Goal: Use online tool/utility: Utilize a website feature to perform a specific function

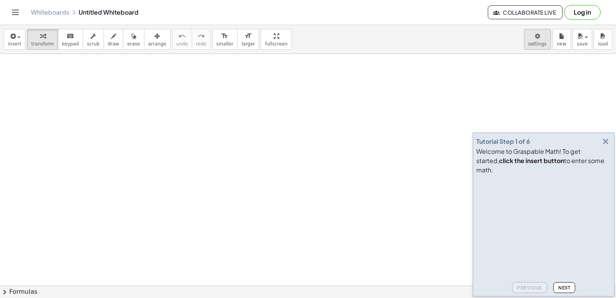
click at [537, 36] on body "Graspable Math Activities Get Started Activity Bank Assigned Work Classes White…" at bounding box center [308, 149] width 616 height 298
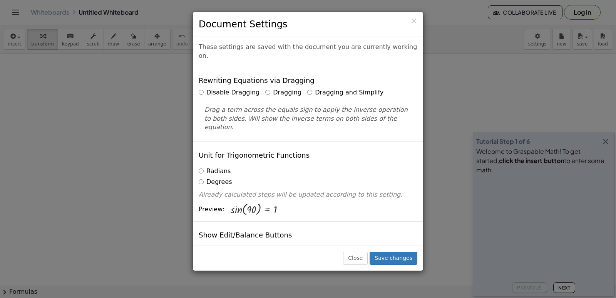
click at [307, 88] on label "Dragging and Simplify" at bounding box center [345, 92] width 76 height 9
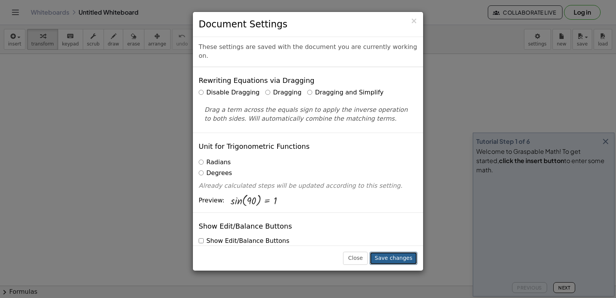
click at [406, 259] on button "Save changes" at bounding box center [394, 257] width 48 height 13
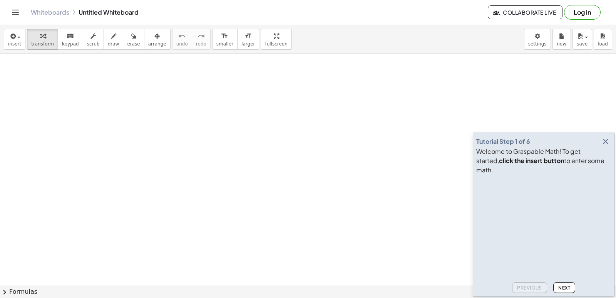
drag, startPoint x: 85, startPoint y: 139, endPoint x: 81, endPoint y: 141, distance: 4.5
click at [59, 40] on button "keyboard keypad" at bounding box center [70, 39] width 25 height 21
click at [71, 40] on div "keyboard" at bounding box center [70, 35] width 17 height 9
click at [70, 39] on div "keyboard" at bounding box center [70, 35] width 17 height 9
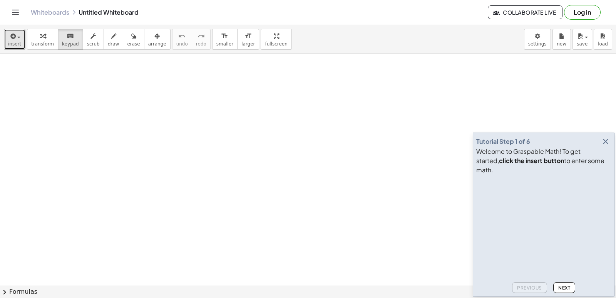
click at [19, 33] on div "button" at bounding box center [14, 35] width 13 height 9
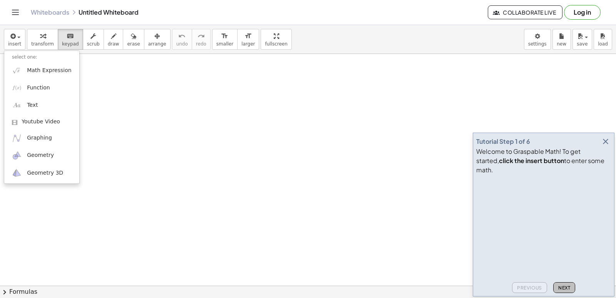
click at [567, 291] on button "Next" at bounding box center [564, 287] width 22 height 11
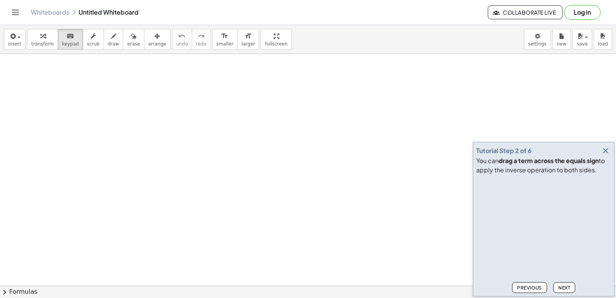
click at [567, 291] on button "Next" at bounding box center [564, 287] width 22 height 11
click at [567, 290] on button "chevron_right Formulas" at bounding box center [308, 291] width 616 height 12
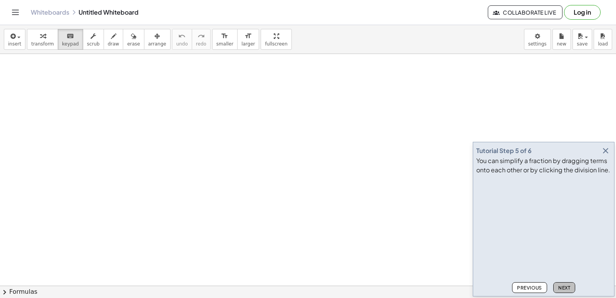
click at [0, 0] on div "Quadratic Formula + · a · x 2 + · b · x + c = 0 ⇔ x = · ( − b ± 2 √ ( + b 2 − ·…" at bounding box center [0, 0] width 0 height 0
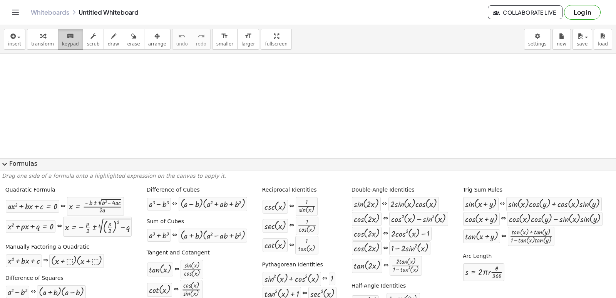
click at [67, 40] on icon "keyboard" at bounding box center [70, 36] width 7 height 9
drag, startPoint x: 137, startPoint y: 138, endPoint x: 130, endPoint y: 143, distance: 8.9
drag, startPoint x: 121, startPoint y: 148, endPoint x: 350, endPoint y: 222, distance: 241.1
click at [213, 185] on div "insert select one: Math Expression Function Text Youtube Video Graphing Geometr…" at bounding box center [308, 161] width 616 height 273
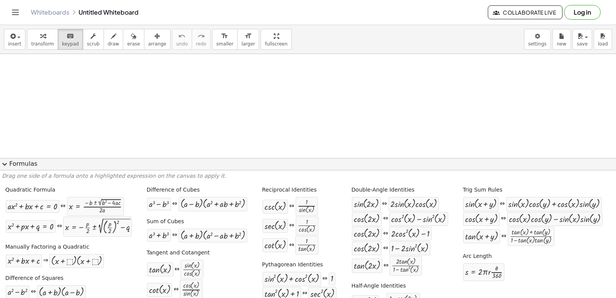
click at [0, 164] on span "expand_more" at bounding box center [4, 163] width 9 height 9
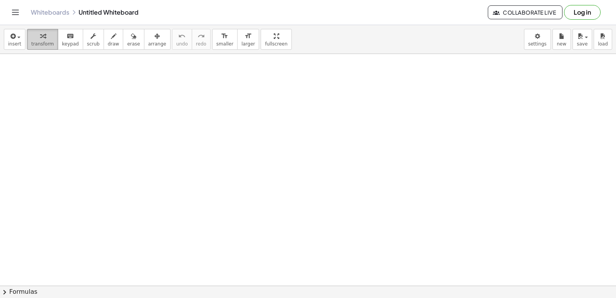
click at [40, 38] on icon "button" at bounding box center [42, 36] width 5 height 9
click at [40, 39] on icon "button" at bounding box center [42, 36] width 5 height 9
click at [123, 40] on button "erase" at bounding box center [133, 39] width 21 height 21
click at [0, 0] on div at bounding box center [0, 0] width 0 height 0
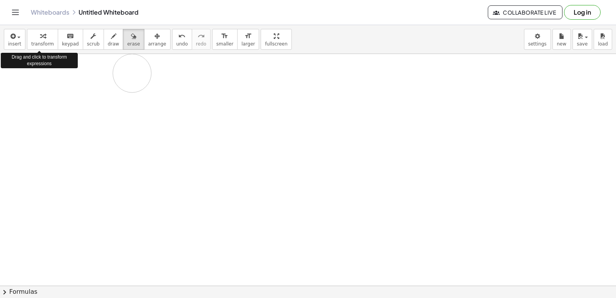
click at [0, 48] on div "insert select one: Math Expression Function Text Youtube Video Graphing Geometr…" at bounding box center [308, 161] width 616 height 273
drag, startPoint x: 71, startPoint y: 68, endPoint x: 71, endPoint y: 86, distance: 18.1
click at [74, 54] on div "insert select one: Math Expression Function Text Youtube Video Graphing Geometr…" at bounding box center [308, 39] width 616 height 29
click at [12, 39] on icon "button" at bounding box center [12, 36] width 7 height 9
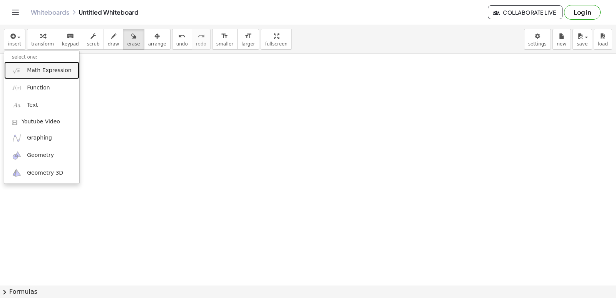
click at [59, 71] on span "Math Expression" at bounding box center [49, 71] width 44 height 8
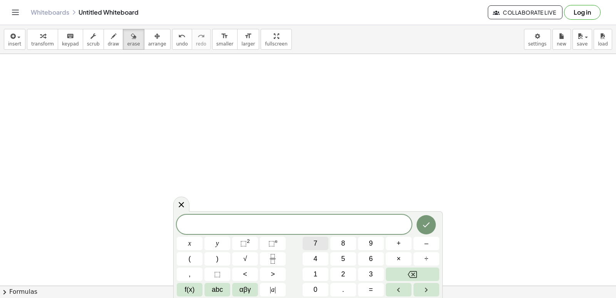
click at [318, 242] on button "7" at bounding box center [316, 242] width 26 height 13
click at [414, 277] on button "Backspace" at bounding box center [413, 273] width 54 height 13
click at [272, 254] on icon "Fraction" at bounding box center [273, 259] width 10 height 10
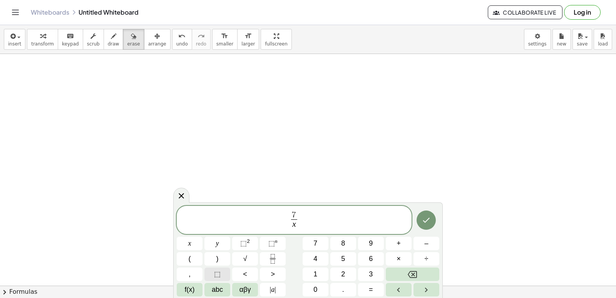
click at [224, 271] on button "⬚" at bounding box center [217, 273] width 26 height 13
click at [400, 276] on button "Backspace" at bounding box center [413, 273] width 54 height 13
click at [243, 247] on span "⬚" at bounding box center [243, 243] width 7 height 8
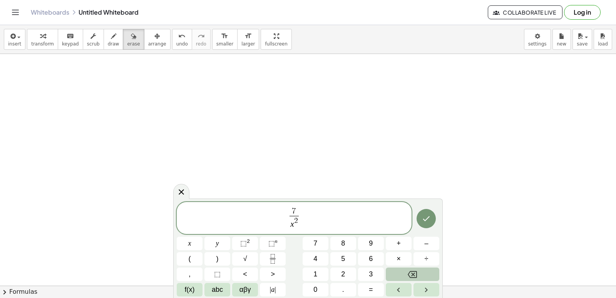
click at [378, 271] on div "7 x 2 ​ ​ x y ⬚ 2 ⬚ n 7 8 9 + – ( ) √ 4 5 6 × ÷ , ⬚ < > 1 2 3 f(x) abc αβγ | a …" at bounding box center [308, 249] width 263 height 94
click at [424, 278] on button "Backspace" at bounding box center [413, 273] width 54 height 13
click at [281, 247] on button "⬚ n" at bounding box center [273, 242] width 26 height 13
click at [427, 270] on button "Backspace" at bounding box center [413, 273] width 54 height 13
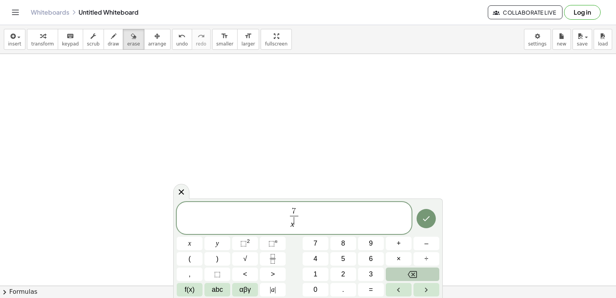
click at [427, 270] on button "Backspace" at bounding box center [413, 273] width 54 height 13
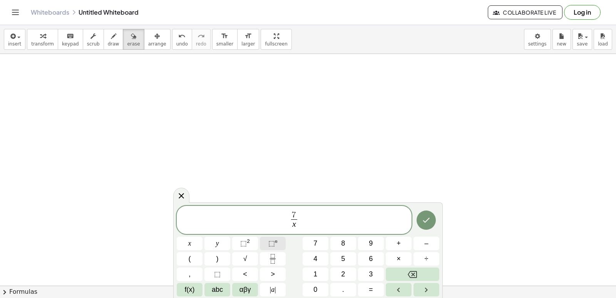
click at [266, 242] on button "⬚ n" at bounding box center [273, 242] width 26 height 13
click at [326, 254] on button "4" at bounding box center [316, 258] width 26 height 13
click at [424, 224] on button "Done" at bounding box center [426, 218] width 19 height 19
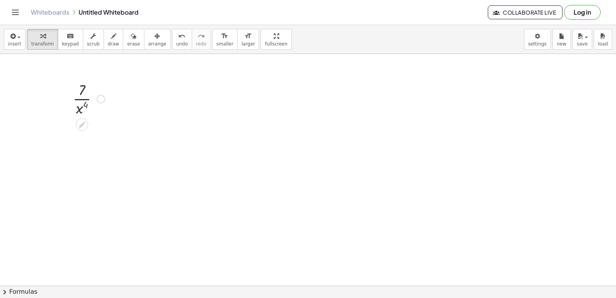
click at [100, 100] on div at bounding box center [101, 99] width 8 height 8
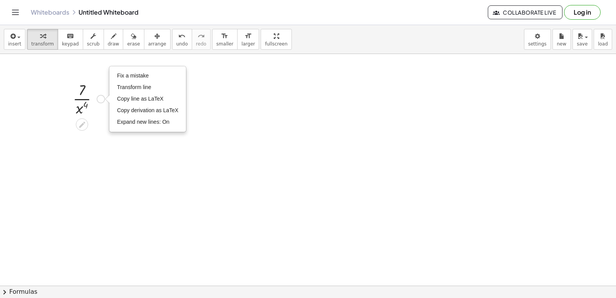
click at [84, 99] on div at bounding box center [89, 98] width 40 height 38
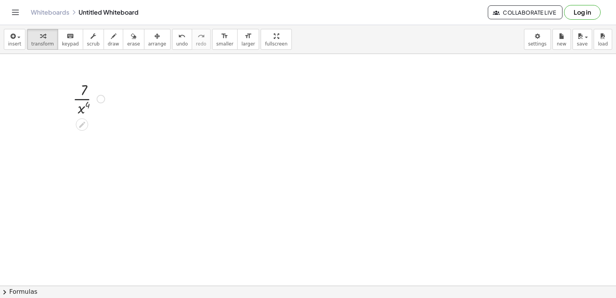
click at [84, 101] on div at bounding box center [89, 98] width 40 height 38
click at [82, 91] on div at bounding box center [89, 98] width 40 height 38
click at [85, 100] on div at bounding box center [89, 98] width 40 height 38
click at [85, 99] on div at bounding box center [89, 98] width 40 height 38
click at [85, 103] on div at bounding box center [89, 98] width 40 height 38
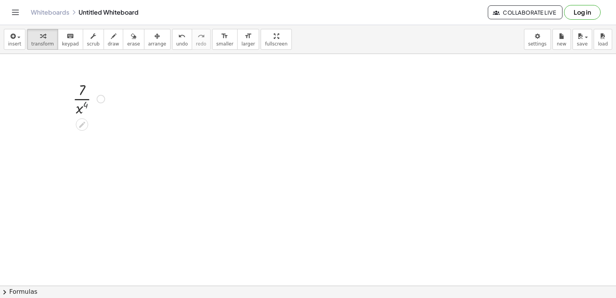
click at [85, 105] on div at bounding box center [89, 98] width 40 height 38
click at [83, 107] on div at bounding box center [89, 98] width 40 height 38
click at [79, 109] on div at bounding box center [89, 98] width 40 height 38
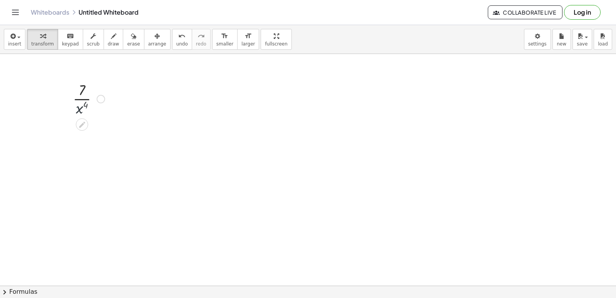
click at [79, 109] on div at bounding box center [89, 98] width 40 height 38
drag, startPoint x: 82, startPoint y: 107, endPoint x: 76, endPoint y: 110, distance: 6.2
click at [80, 108] on div at bounding box center [89, 98] width 40 height 38
drag, startPoint x: 77, startPoint y: 109, endPoint x: 88, endPoint y: 89, distance: 23.1
click at [88, 89] on div at bounding box center [89, 98] width 40 height 38
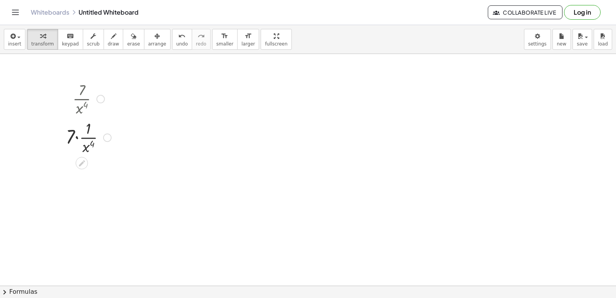
drag, startPoint x: 83, startPoint y: 107, endPoint x: 88, endPoint y: 100, distance: 8.7
click at [91, 97] on div at bounding box center [88, 98] width 53 height 38
drag, startPoint x: 82, startPoint y: 106, endPoint x: 73, endPoint y: 87, distance: 20.5
click at [78, 97] on div at bounding box center [88, 98] width 53 height 38
drag, startPoint x: 76, startPoint y: 137, endPoint x: 127, endPoint y: 171, distance: 61.1
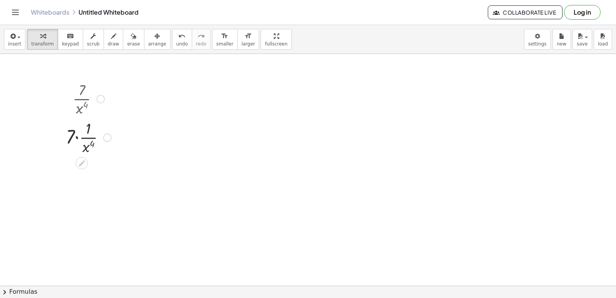
drag, startPoint x: 88, startPoint y: 162, endPoint x: 112, endPoint y: 149, distance: 27.4
drag, startPoint x: 124, startPoint y: 275, endPoint x: 132, endPoint y: 264, distance: 14.0
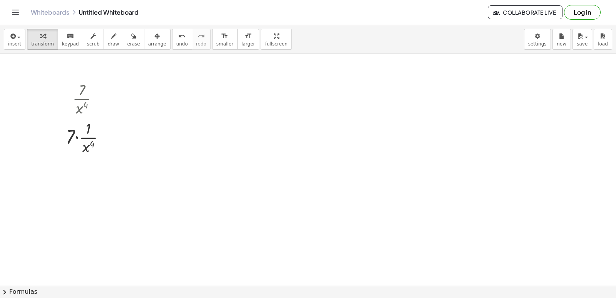
click at [100, 140] on div at bounding box center [88, 136] width 53 height 38
click at [108, 141] on div "Fix a mistake Transform line Copy line as LaTeX Copy derivation as LaTeX Expand…" at bounding box center [107, 137] width 8 height 8
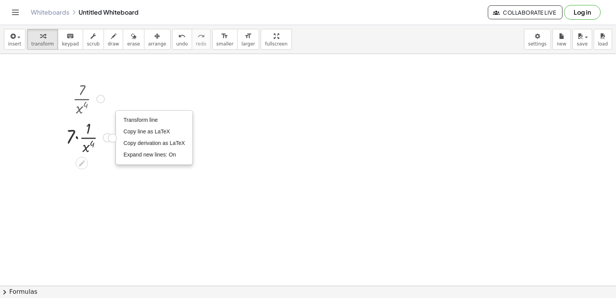
drag, startPoint x: 108, startPoint y: 138, endPoint x: 116, endPoint y: 137, distance: 8.1
click at [116, 137] on div "· 7 · x 4 7 x 4 · · · 1 · Transform line Copy line as LaTeX Copy derivation as …" at bounding box center [85, 117] width 63 height 81
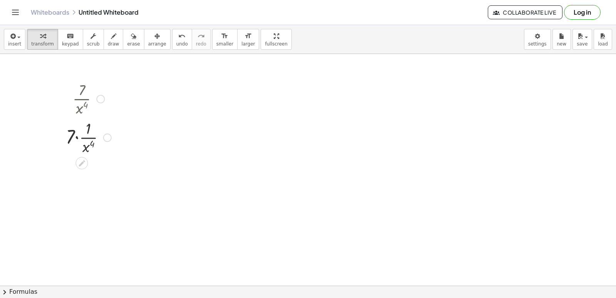
click at [102, 101] on div at bounding box center [100, 99] width 8 height 8
click at [158, 104] on li "Copy line as LaTeX" at bounding box center [147, 99] width 65 height 12
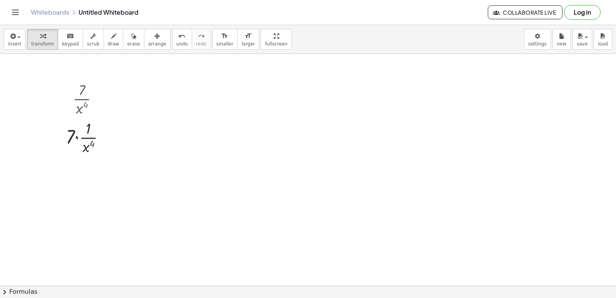
drag, startPoint x: 186, startPoint y: 104, endPoint x: 110, endPoint y: 75, distance: 81.0
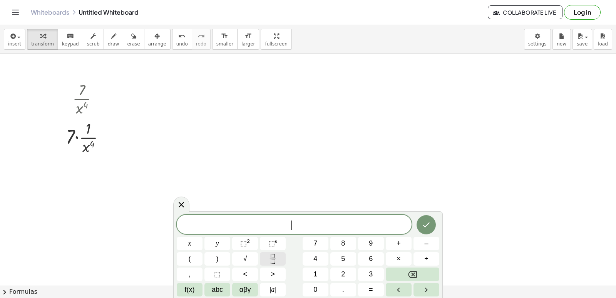
click at [273, 258] on icon "Fraction" at bounding box center [273, 259] width 10 height 10
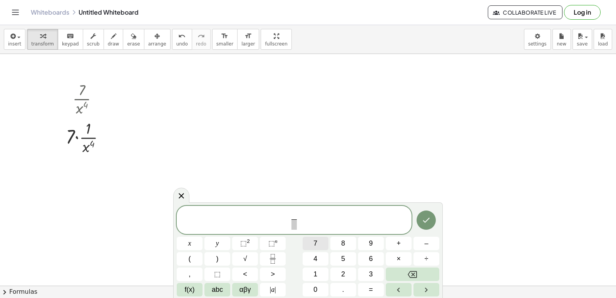
click at [319, 243] on button "7" at bounding box center [316, 242] width 26 height 13
click at [295, 226] on span at bounding box center [294, 224] width 6 height 10
click at [273, 237] on button "⬚ n" at bounding box center [273, 242] width 26 height 13
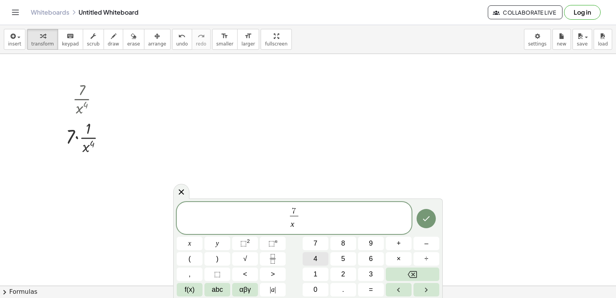
click at [318, 264] on button "4" at bounding box center [316, 258] width 26 height 13
click at [421, 226] on button "Done" at bounding box center [426, 218] width 19 height 19
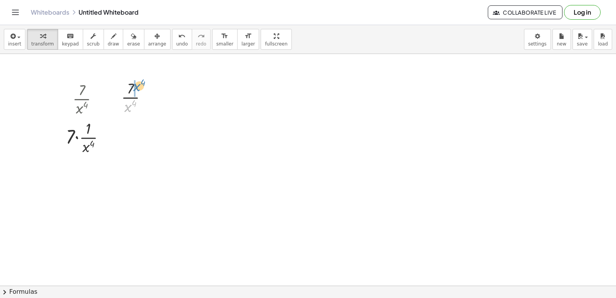
drag, startPoint x: 130, startPoint y: 104, endPoint x: 139, endPoint y: 83, distance: 22.6
click at [139, 83] on div at bounding box center [137, 96] width 40 height 38
drag, startPoint x: 129, startPoint y: 99, endPoint x: 144, endPoint y: 99, distance: 15.0
click at [144, 99] on div at bounding box center [137, 97] width 52 height 26
drag, startPoint x: 142, startPoint y: 94, endPoint x: 115, endPoint y: 97, distance: 27.0
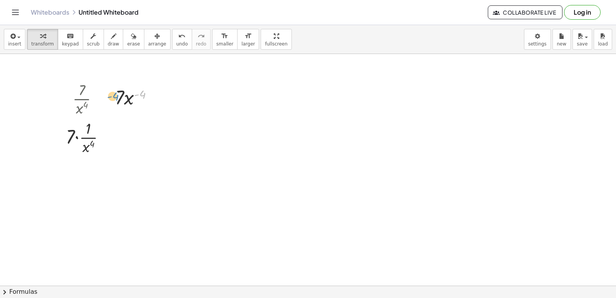
click at [115, 97] on div "· 7 · x 4 ( - 4 ) · 7 · x 4 ( - )" at bounding box center [134, 97] width 61 height 30
click at [142, 93] on div at bounding box center [137, 97] width 52 height 26
click at [140, 93] on div at bounding box center [137, 97] width 52 height 26
click at [139, 95] on div at bounding box center [137, 97] width 52 height 26
drag, startPoint x: 121, startPoint y: 96, endPoint x: 146, endPoint y: 119, distance: 33.8
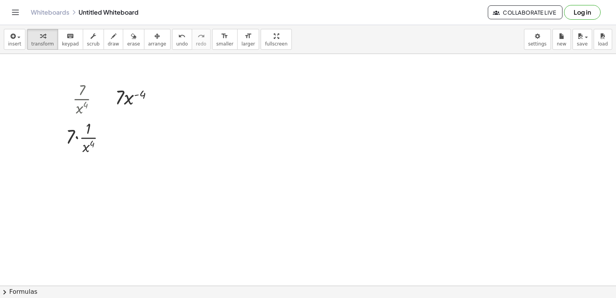
drag, startPoint x: 146, startPoint y: 119, endPoint x: 422, endPoint y: 248, distance: 304.9
click at [22, 41] on button "insert" at bounding box center [15, 39] width 22 height 21
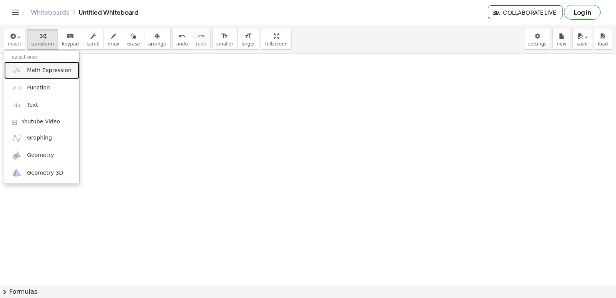
click at [46, 71] on span "Math Expression" at bounding box center [49, 71] width 44 height 8
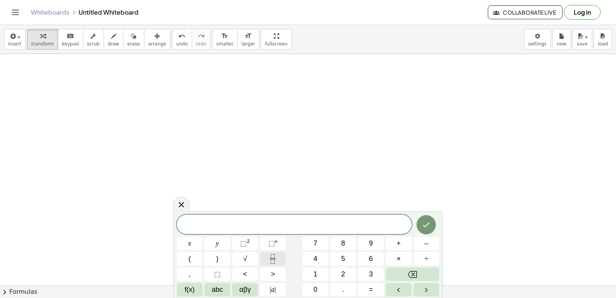
click at [278, 252] on button "Fraction" at bounding box center [273, 258] width 26 height 13
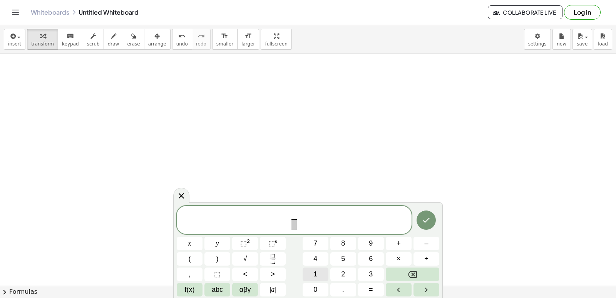
click at [318, 274] on button "1" at bounding box center [316, 273] width 26 height 13
click at [318, 289] on button "0" at bounding box center [316, 289] width 26 height 13
click at [294, 221] on span "​" at bounding box center [294, 224] width 10 height 10
click at [277, 246] on button "⬚ n" at bounding box center [273, 242] width 26 height 13
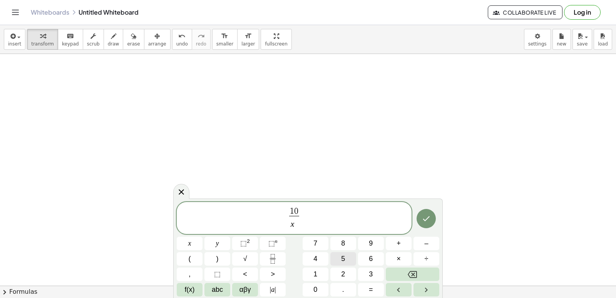
click at [343, 262] on span "5" at bounding box center [343, 258] width 4 height 10
click at [433, 221] on button "Done" at bounding box center [426, 218] width 19 height 19
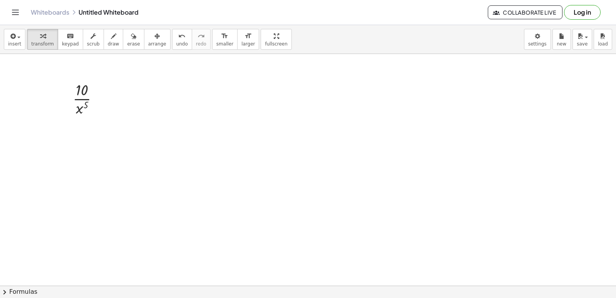
click at [150, 87] on div at bounding box center [308, 79] width 616 height 513
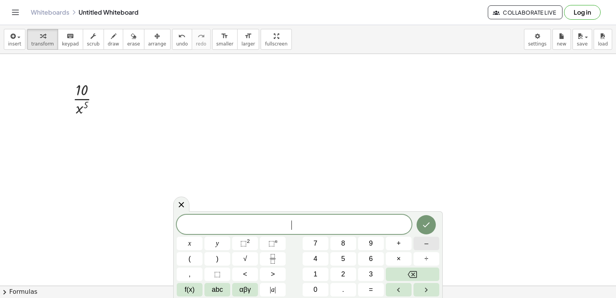
click at [413, 241] on button "–" at bounding box center [426, 242] width 26 height 13
click at [346, 256] on button "5" at bounding box center [343, 258] width 26 height 13
click at [422, 257] on button "÷" at bounding box center [426, 258] width 26 height 13
click at [412, 271] on icon "Backspace" at bounding box center [412, 273] width 9 height 9
click at [404, 259] on button "×" at bounding box center [399, 258] width 26 height 13
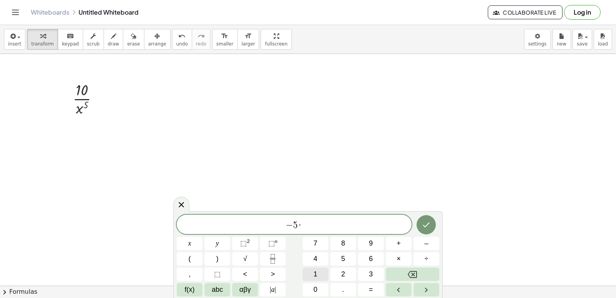
click at [324, 276] on button "1" at bounding box center [316, 273] width 26 height 13
click at [323, 281] on div "− 5 · 1 ​ x y ⬚ 2 ⬚ n 7 8 9 + – ( ) √ 4 5 6 × ÷ , ⬚ < > 1 2 3 f(x) abc αβγ | a …" at bounding box center [308, 255] width 263 height 82
click at [320, 286] on button "0" at bounding box center [316, 289] width 26 height 13
click at [281, 244] on button "⬚ n" at bounding box center [273, 242] width 26 height 13
click at [423, 248] on button "–" at bounding box center [426, 242] width 26 height 13
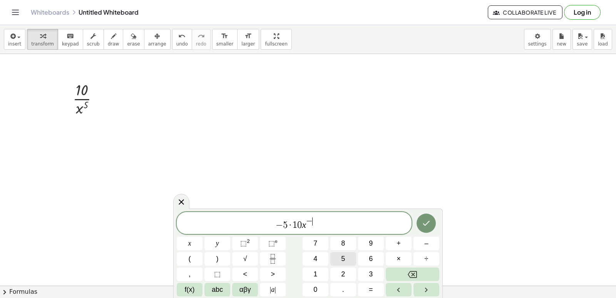
click at [342, 256] on span "5" at bounding box center [343, 258] width 4 height 10
click at [433, 242] on button "–" at bounding box center [426, 242] width 26 height 13
click at [321, 276] on button "1" at bounding box center [316, 273] width 26 height 13
click at [433, 225] on button "Done" at bounding box center [426, 222] width 19 height 19
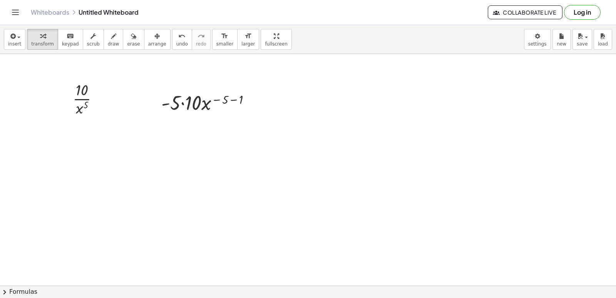
click at [360, 135] on div at bounding box center [308, 79] width 616 height 513
drag, startPoint x: 360, startPoint y: 135, endPoint x: 327, endPoint y: 161, distance: 42.2
click at [326, 159] on div at bounding box center [308, 79] width 616 height 513
click at [349, 183] on div at bounding box center [308, 79] width 616 height 513
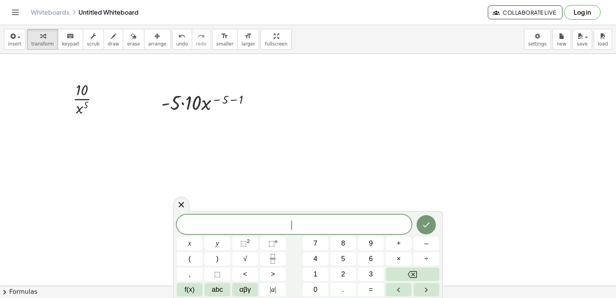
drag, startPoint x: 351, startPoint y: 183, endPoint x: 360, endPoint y: 184, distance: 8.9
drag, startPoint x: 360, startPoint y: 184, endPoint x: 350, endPoint y: 175, distance: 13.7
click at [348, 176] on div at bounding box center [308, 79] width 616 height 513
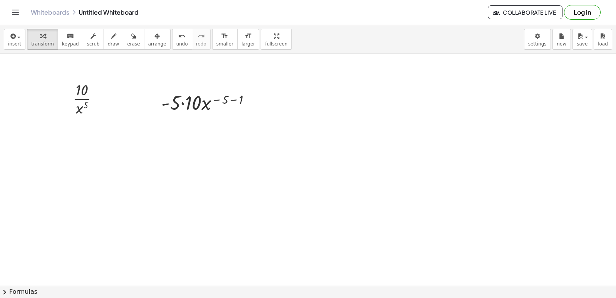
drag, startPoint x: 370, startPoint y: 179, endPoint x: 364, endPoint y: 187, distance: 10.8
drag, startPoint x: 364, startPoint y: 187, endPoint x: 315, endPoint y: 182, distance: 48.8
click at [315, 181] on div at bounding box center [308, 79] width 616 height 513
click at [412, 181] on div at bounding box center [308, 79] width 616 height 513
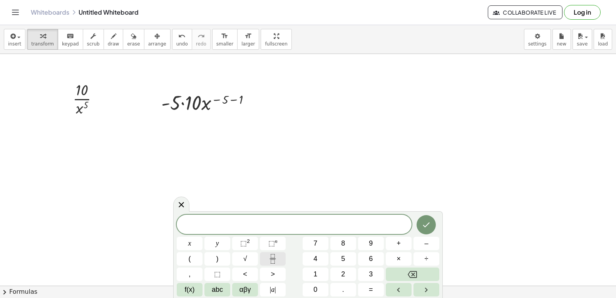
click at [278, 256] on icon "Fraction" at bounding box center [273, 259] width 10 height 10
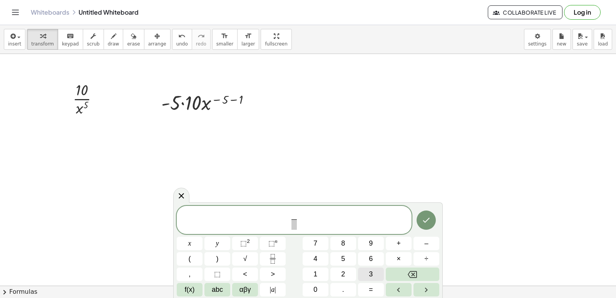
click at [366, 277] on button "3" at bounding box center [371, 273] width 26 height 13
click at [291, 226] on span at bounding box center [294, 224] width 6 height 10
click at [273, 244] on span "⬚" at bounding box center [271, 243] width 7 height 8
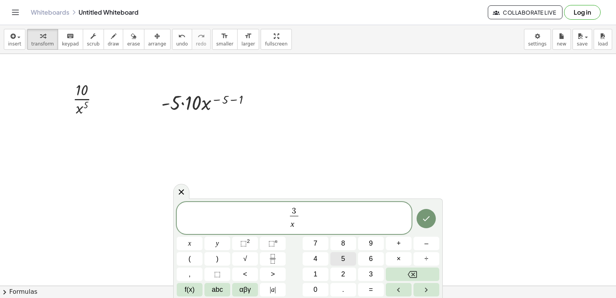
click at [345, 261] on button "5" at bounding box center [343, 258] width 26 height 13
click at [337, 216] on span "3 x 5 ​ ​" at bounding box center [294, 218] width 235 height 24
click at [407, 246] on button "+" at bounding box center [399, 242] width 26 height 13
click at [278, 253] on button "Fraction" at bounding box center [273, 258] width 26 height 13
click at [319, 244] on button "7" at bounding box center [316, 242] width 26 height 13
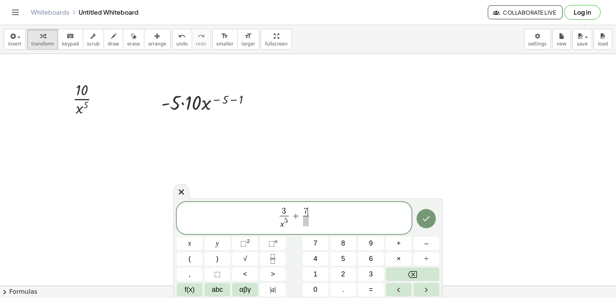
click at [307, 224] on span at bounding box center [306, 221] width 6 height 10
click at [271, 239] on span "⬚ n" at bounding box center [272, 243] width 9 height 10
click at [377, 274] on button "3" at bounding box center [371, 273] width 26 height 13
click at [423, 221] on icon "Done" at bounding box center [426, 218] width 9 height 9
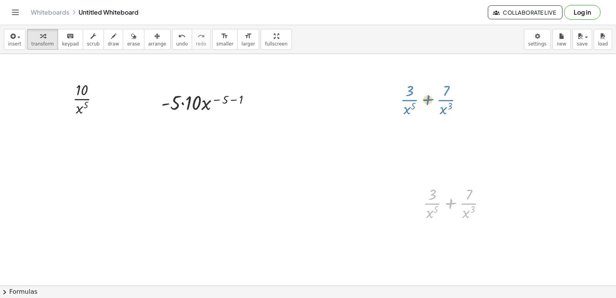
drag, startPoint x: 450, startPoint y: 201, endPoint x: 420, endPoint y: 95, distance: 109.6
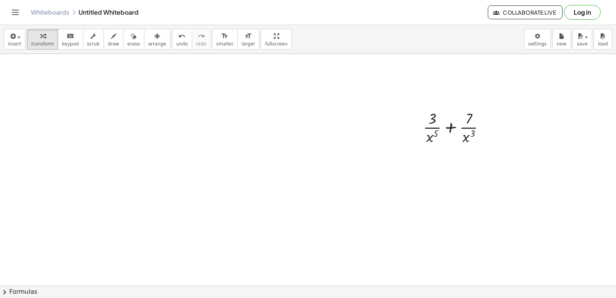
scroll to position [320, 0]
